Goal: Information Seeking & Learning: Check status

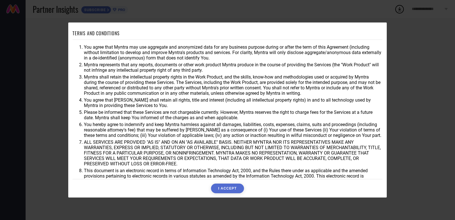
click at [229, 186] on button "I ACCEPT" at bounding box center [227, 188] width 33 height 10
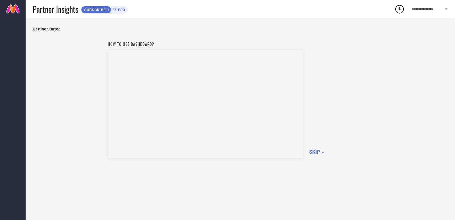
click at [314, 149] on span "SKIP »" at bounding box center [316, 152] width 15 height 6
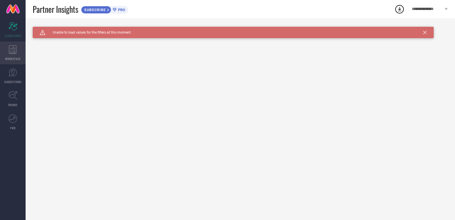
click at [15, 50] on icon at bounding box center [13, 49] width 8 height 9
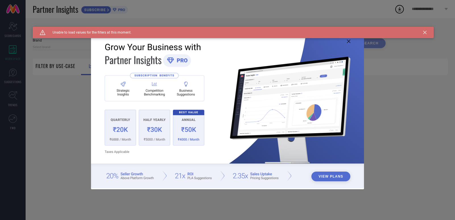
type input "1 STOP FASHION"
type input "All"
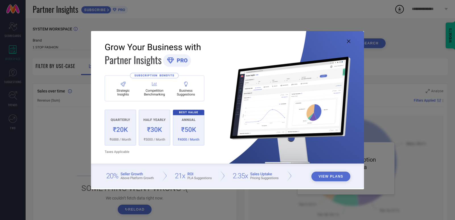
click at [334, 175] on button "View Plans" at bounding box center [330, 176] width 39 height 10
click at [350, 41] on icon at bounding box center [348, 41] width 3 height 3
